Goal: Task Accomplishment & Management: Complete application form

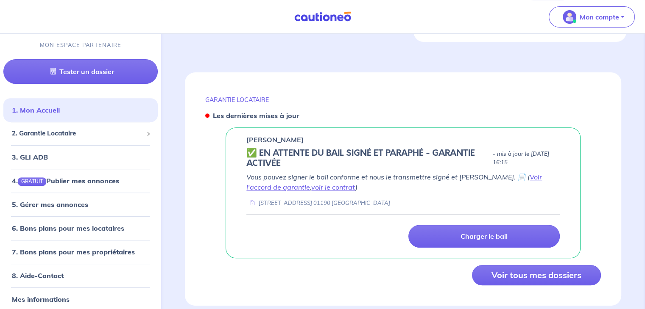
scroll to position [319, 0]
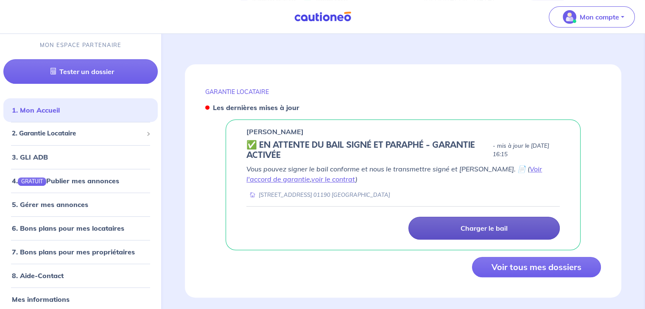
click at [482, 224] on p "Charger le bail" at bounding box center [483, 228] width 47 height 8
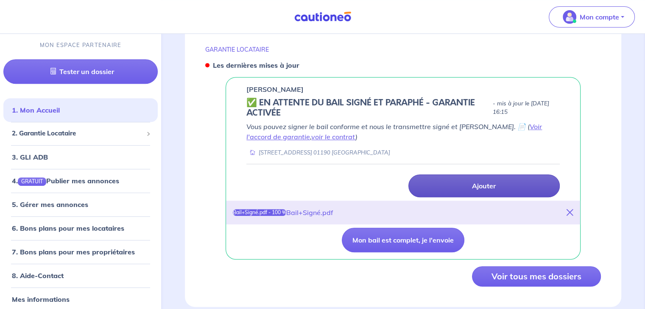
scroll to position [370, 0]
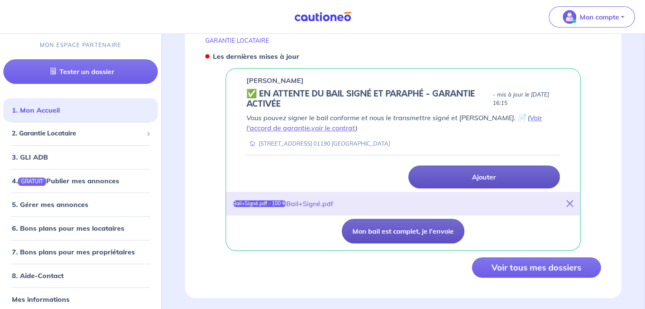
click at [420, 221] on button "Mon bail est complet, je l'envoie" at bounding box center [403, 231] width 123 height 25
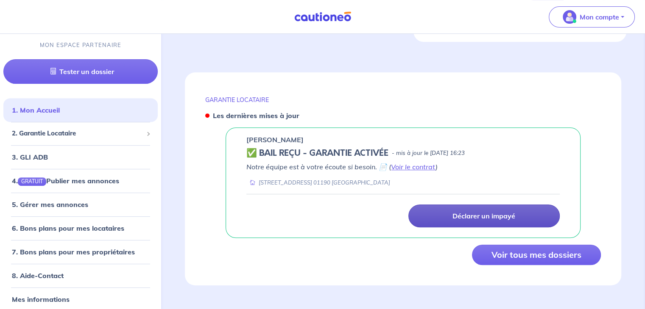
scroll to position [298, 0]
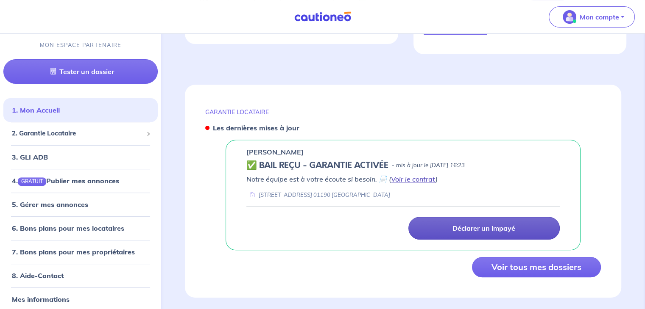
click at [409, 175] on link "Voir le contrat" at bounding box center [413, 179] width 45 height 8
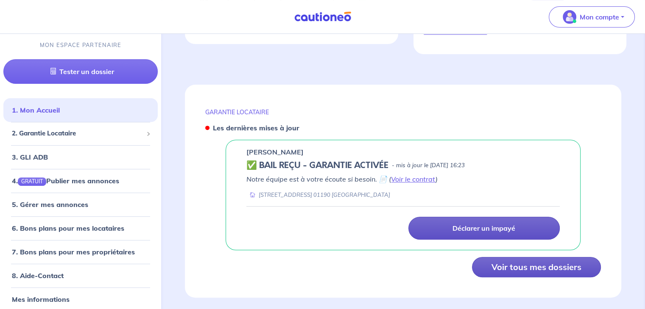
click at [504, 260] on button "Voir tous mes dossiers" at bounding box center [536, 267] width 129 height 20
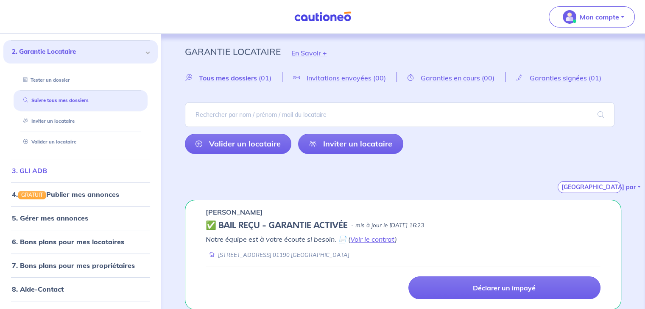
scroll to position [102, 0]
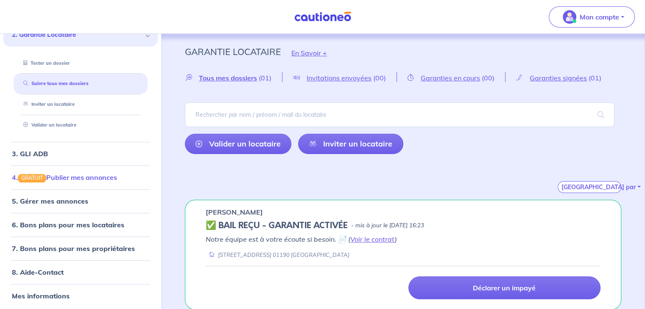
click at [74, 180] on link "4. GRATUIT Publier mes annonces" at bounding box center [64, 177] width 105 height 8
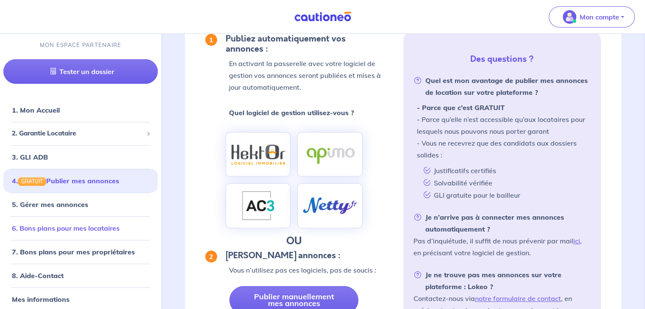
scroll to position [91, 0]
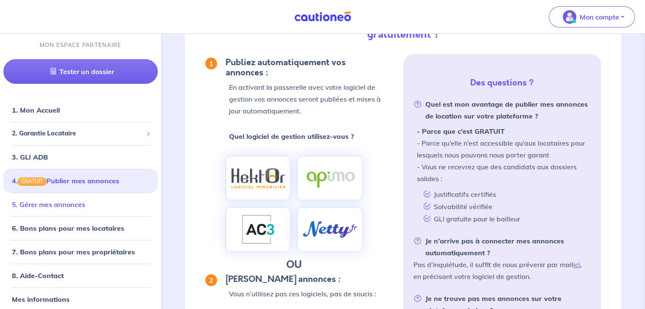
click at [64, 205] on link "5. Gérer mes annonces" at bounding box center [48, 204] width 73 height 8
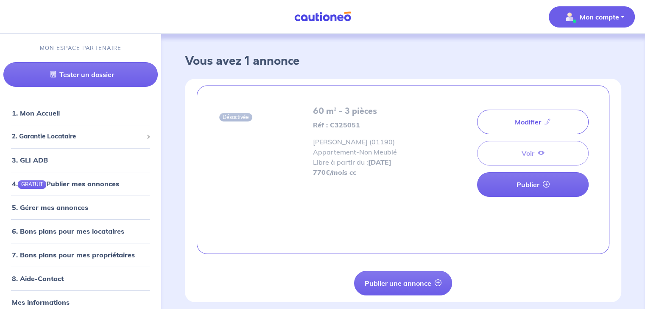
click at [621, 18] on button "Mon compte" at bounding box center [592, 16] width 86 height 21
click at [621, 19] on button "Mon compte" at bounding box center [592, 16] width 86 height 21
